Goal: Transaction & Acquisition: Purchase product/service

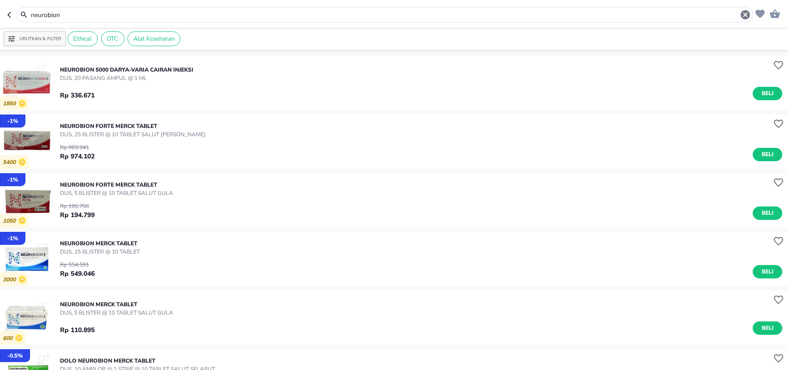
click at [746, 17] on icon "button" at bounding box center [744, 14] width 9 height 9
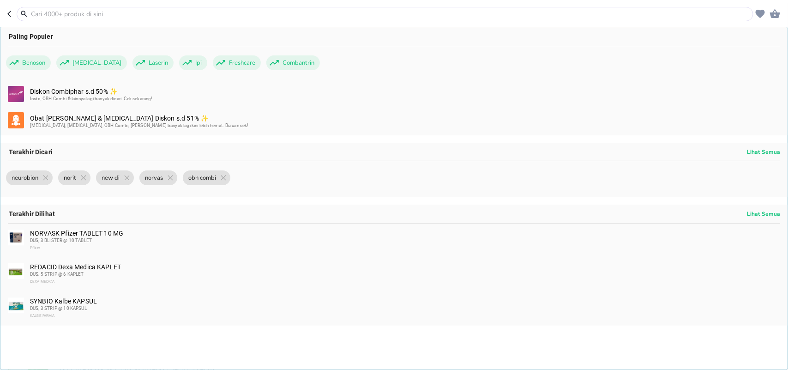
click at [10, 15] on icon "button" at bounding box center [10, 13] width 7 height 7
type input "neurobion"
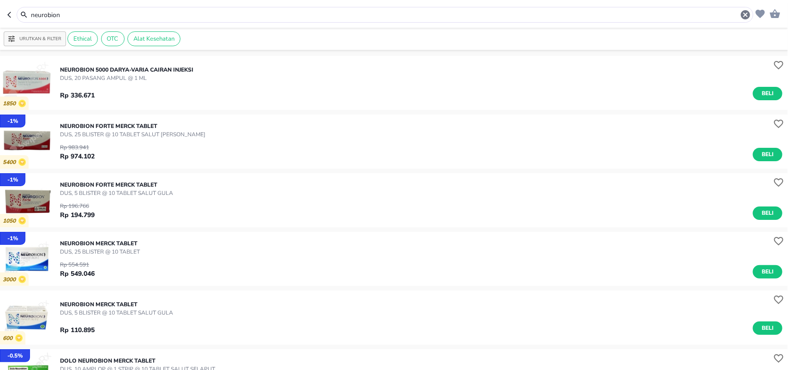
click at [4, 12] on header "neurobion" at bounding box center [394, 14] width 788 height 28
click at [11, 15] on icon "button" at bounding box center [10, 14] width 7 height 7
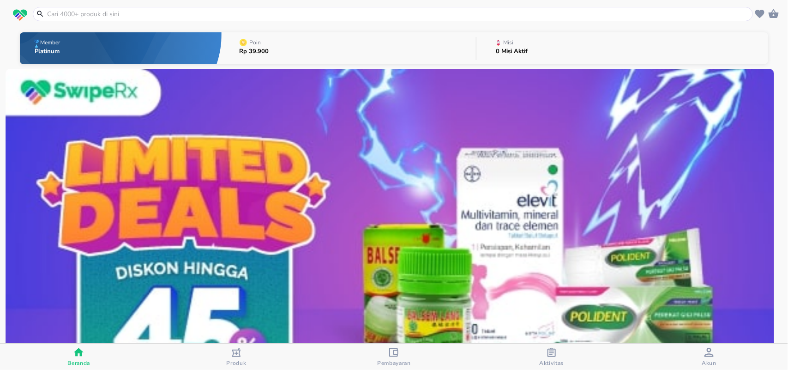
click at [556, 351] on icon "button" at bounding box center [551, 351] width 9 height 9
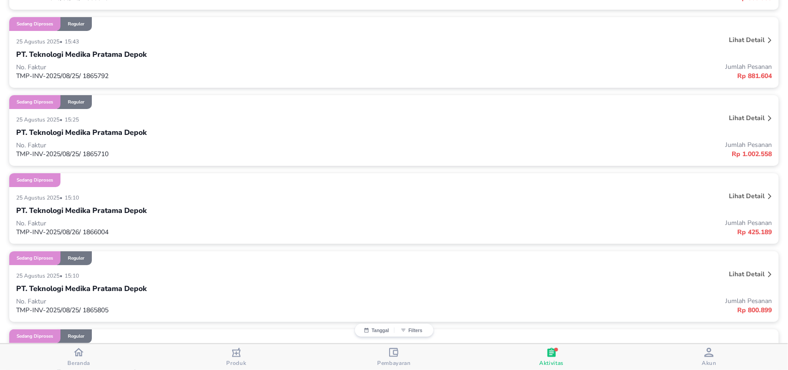
scroll to position [3073, 0]
click at [86, 347] on div "Beranda" at bounding box center [78, 356] width 23 height 19
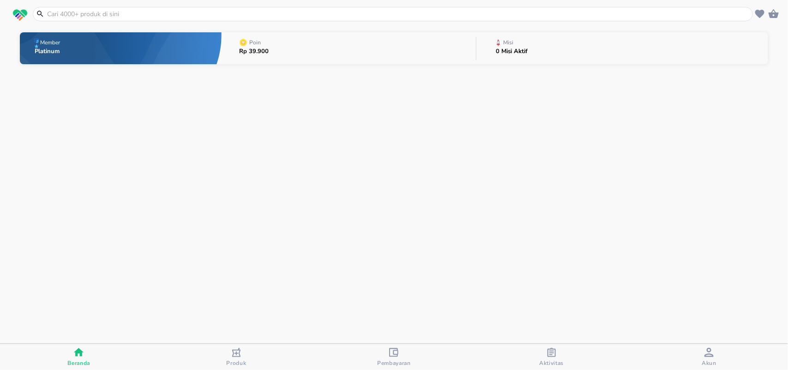
click at [91, 14] on input "text" at bounding box center [398, 14] width 704 height 10
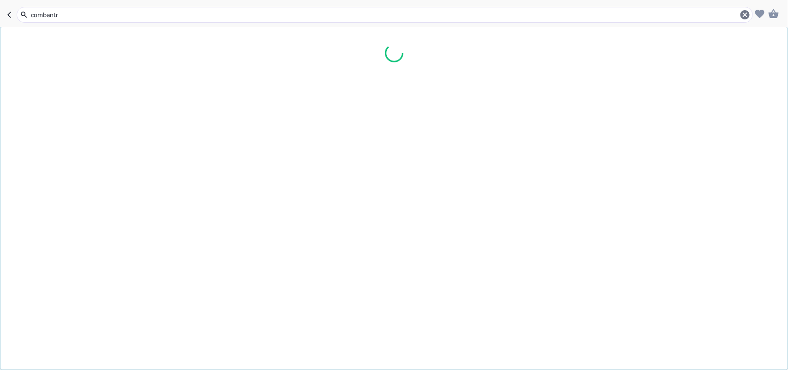
type input "combantri"
